Goal: Task Accomplishment & Management: Manage account settings

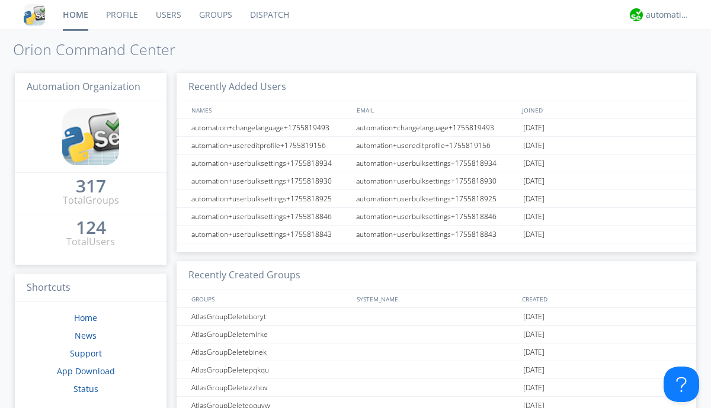
click at [215, 15] on link "Groups" at bounding box center [215, 15] width 51 height 30
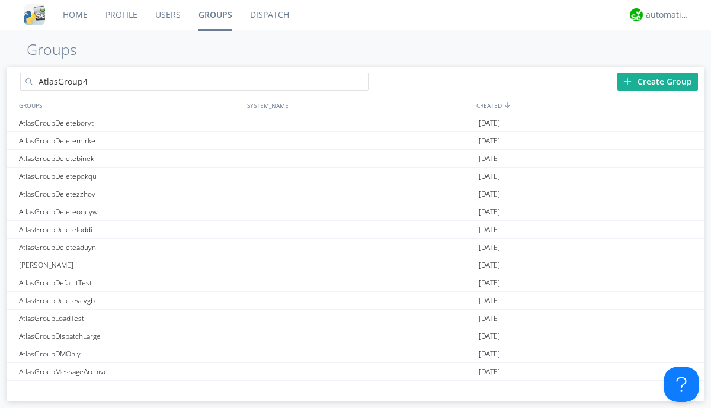
type input "AtlasGroup4"
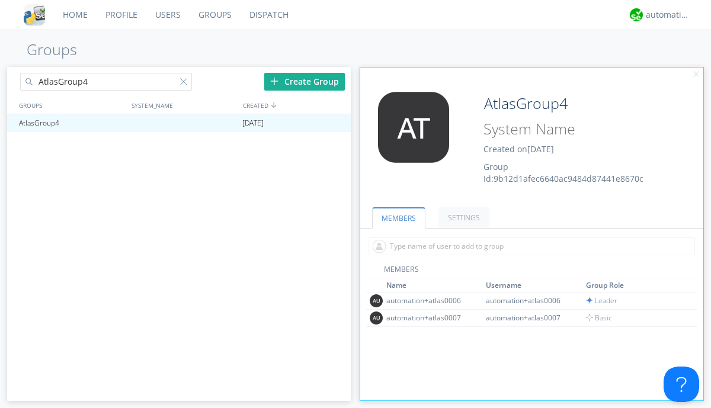
click at [462, 218] on link "SETTINGS" at bounding box center [464, 217] width 51 height 21
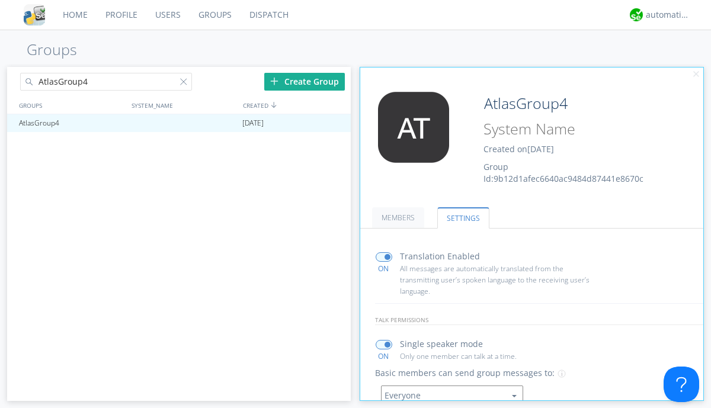
click at [452, 390] on button "Everyone" at bounding box center [452, 396] width 142 height 20
click at [0, 0] on link "Leaders only" at bounding box center [0, 0] width 0 height 0
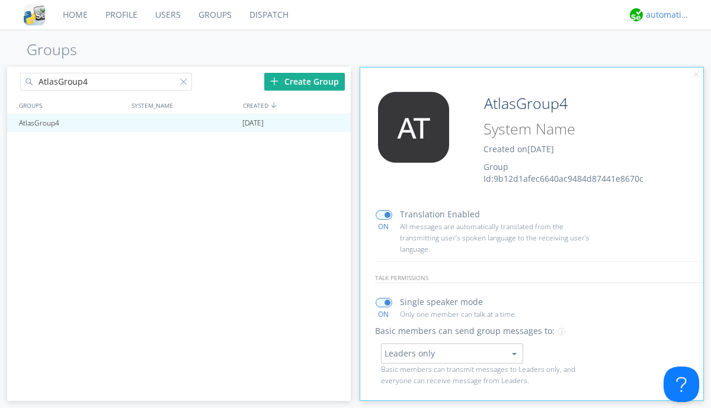
click at [665, 15] on div "automation+atlas" at bounding box center [668, 15] width 44 height 12
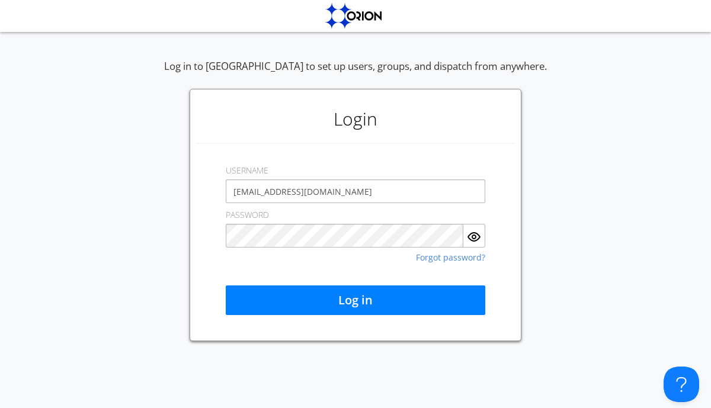
type input "[EMAIL_ADDRESS][DOMAIN_NAME]"
click at [356, 300] on button "Log in" at bounding box center [356, 301] width 260 height 30
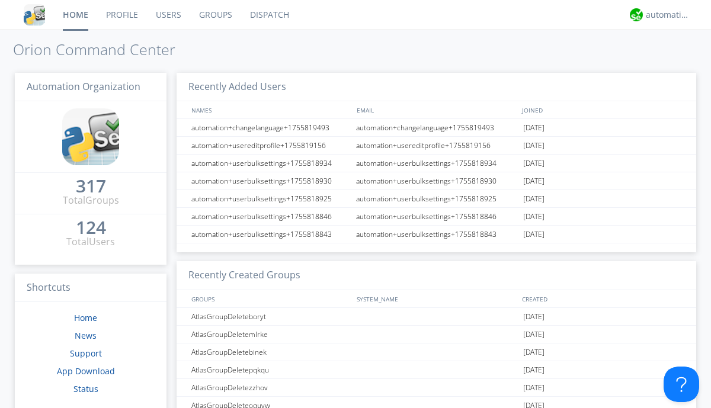
click at [215, 15] on link "Groups" at bounding box center [215, 15] width 51 height 30
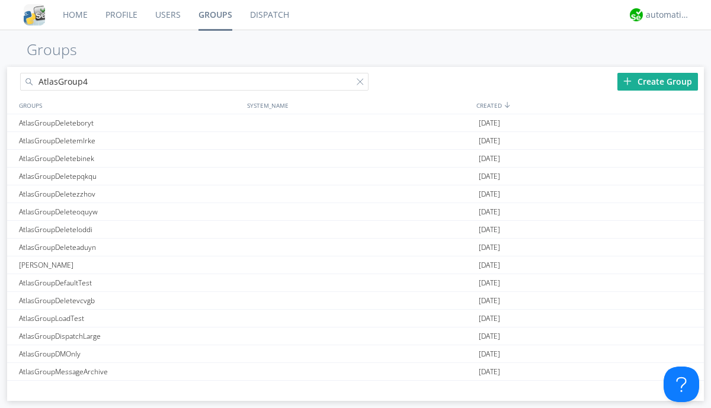
type input "AtlasGroup4"
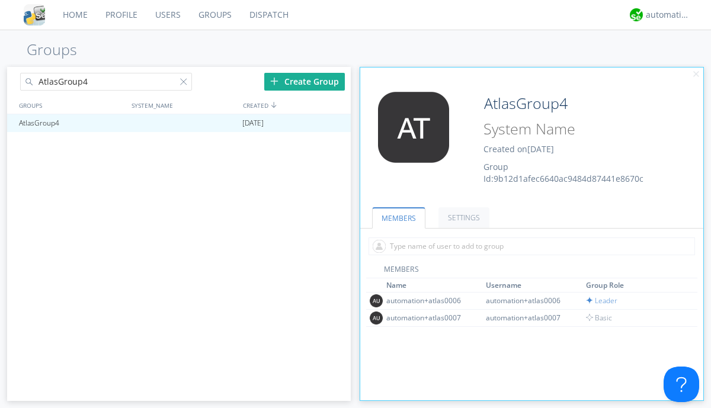
click at [462, 218] on link "SETTINGS" at bounding box center [464, 217] width 51 height 21
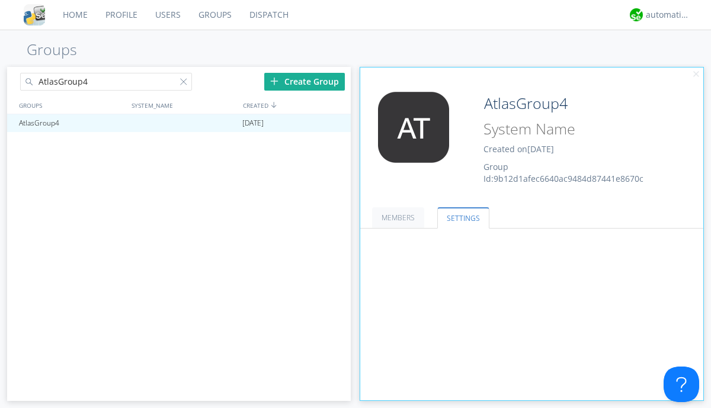
click at [0, 0] on button "Leaders only" at bounding box center [0, 0] width 0 height 0
click at [0, 0] on link "No One (Direct Messages Only)" at bounding box center [0, 0] width 0 height 0
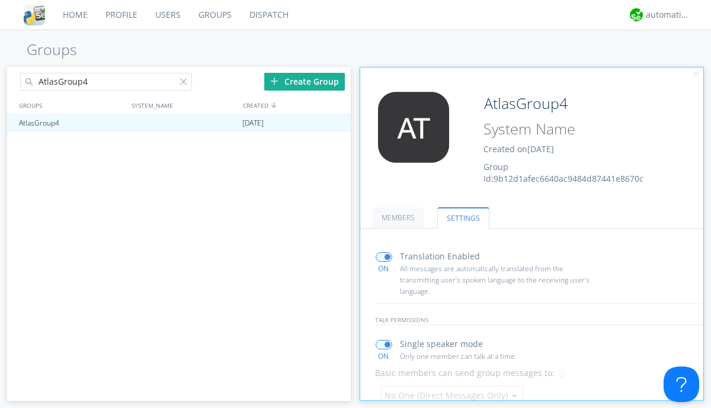
scroll to position [60, 0]
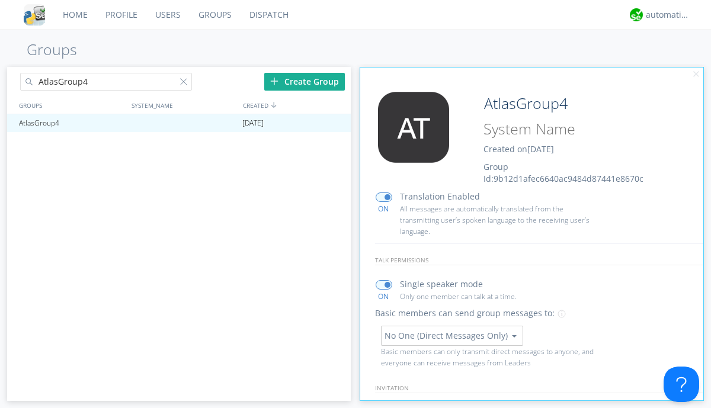
click at [452, 335] on button "No One (Direct Messages Only)" at bounding box center [452, 336] width 142 height 20
click at [0, 0] on link "Everyone" at bounding box center [0, 0] width 0 height 0
click at [665, 15] on div "automation+atlas" at bounding box center [668, 15] width 44 height 12
